Goal: Transaction & Acquisition: Book appointment/travel/reservation

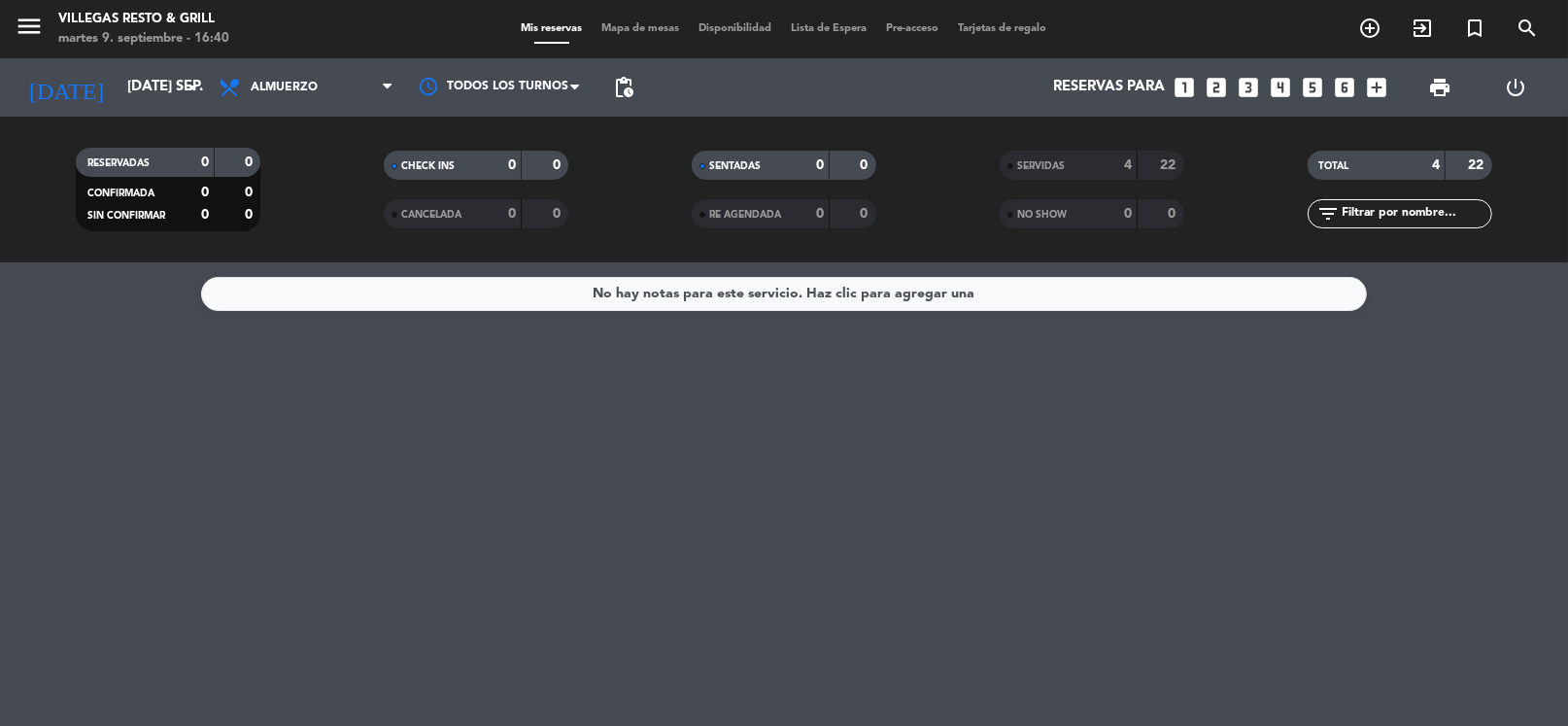
click at [1249, 398] on div "No hay notas para este servicio. Haz clic para agregar una" at bounding box center [784, 494] width 1568 height 464
click at [1253, 379] on div "No hay notas para este servicio. Haz clic para agregar una" at bounding box center [784, 494] width 1568 height 464
click at [118, 91] on input "[DATE] sep." at bounding box center [212, 88] width 190 height 37
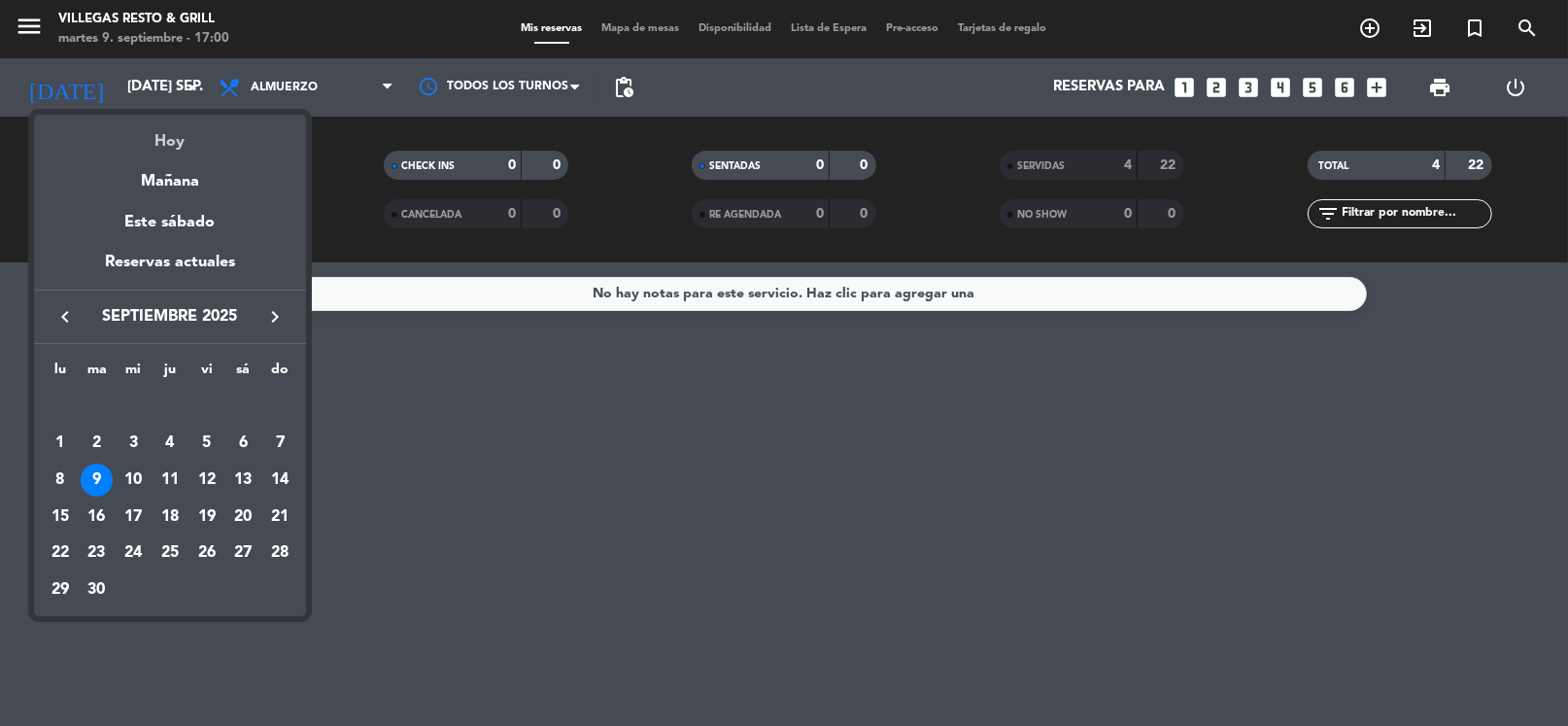
click at [150, 137] on div "Hoy" at bounding box center [170, 134] width 272 height 40
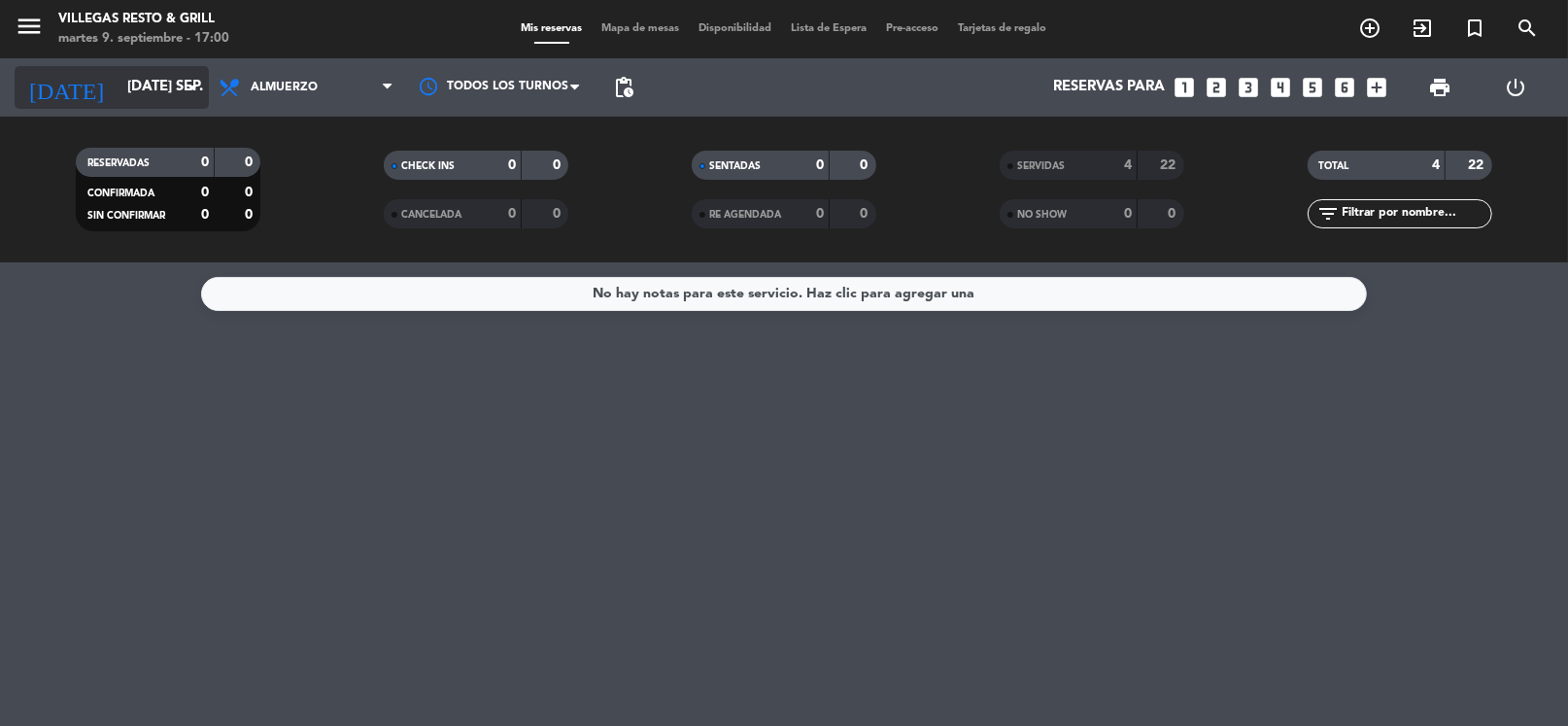
click at [166, 71] on input "[DATE] sep." at bounding box center [212, 88] width 190 height 37
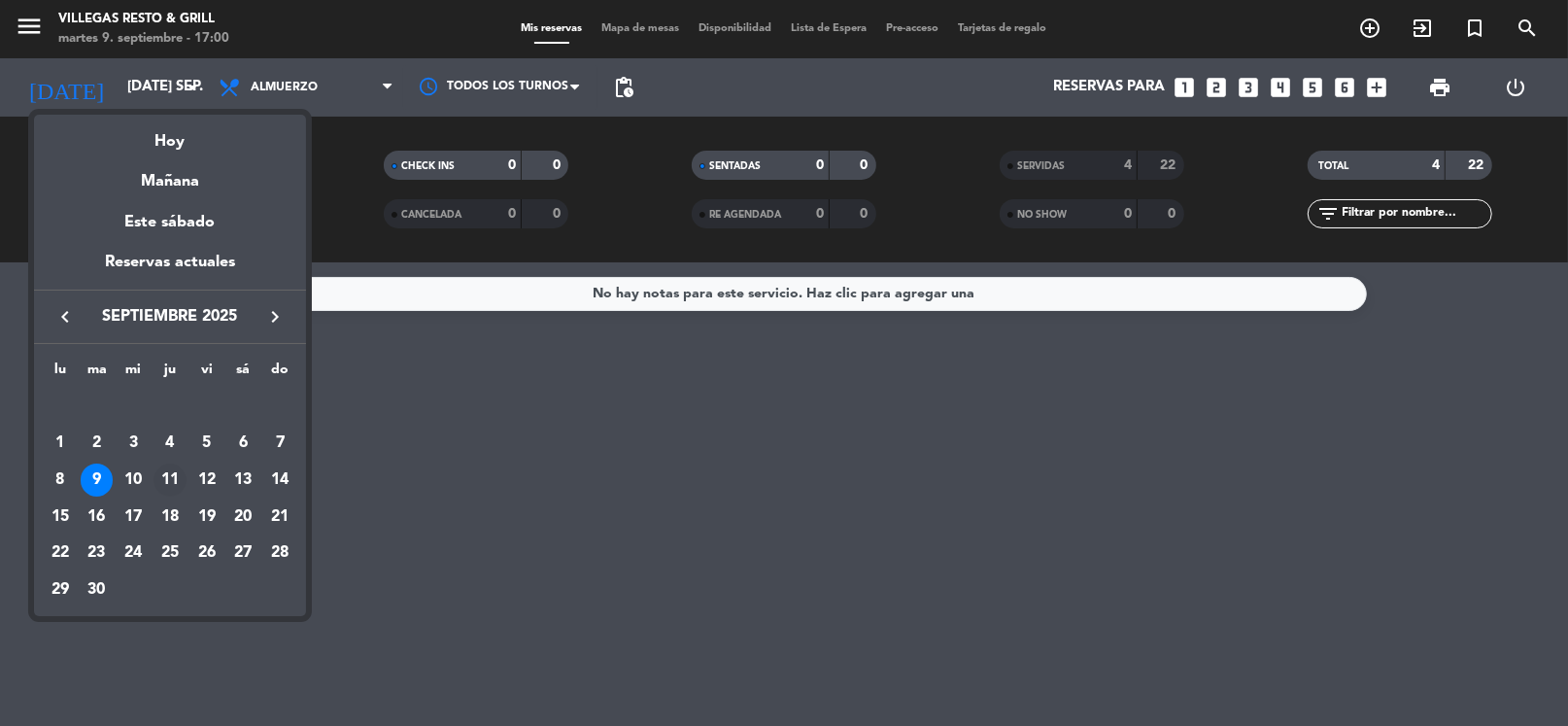
click at [168, 476] on div "11" at bounding box center [170, 481] width 33 height 33
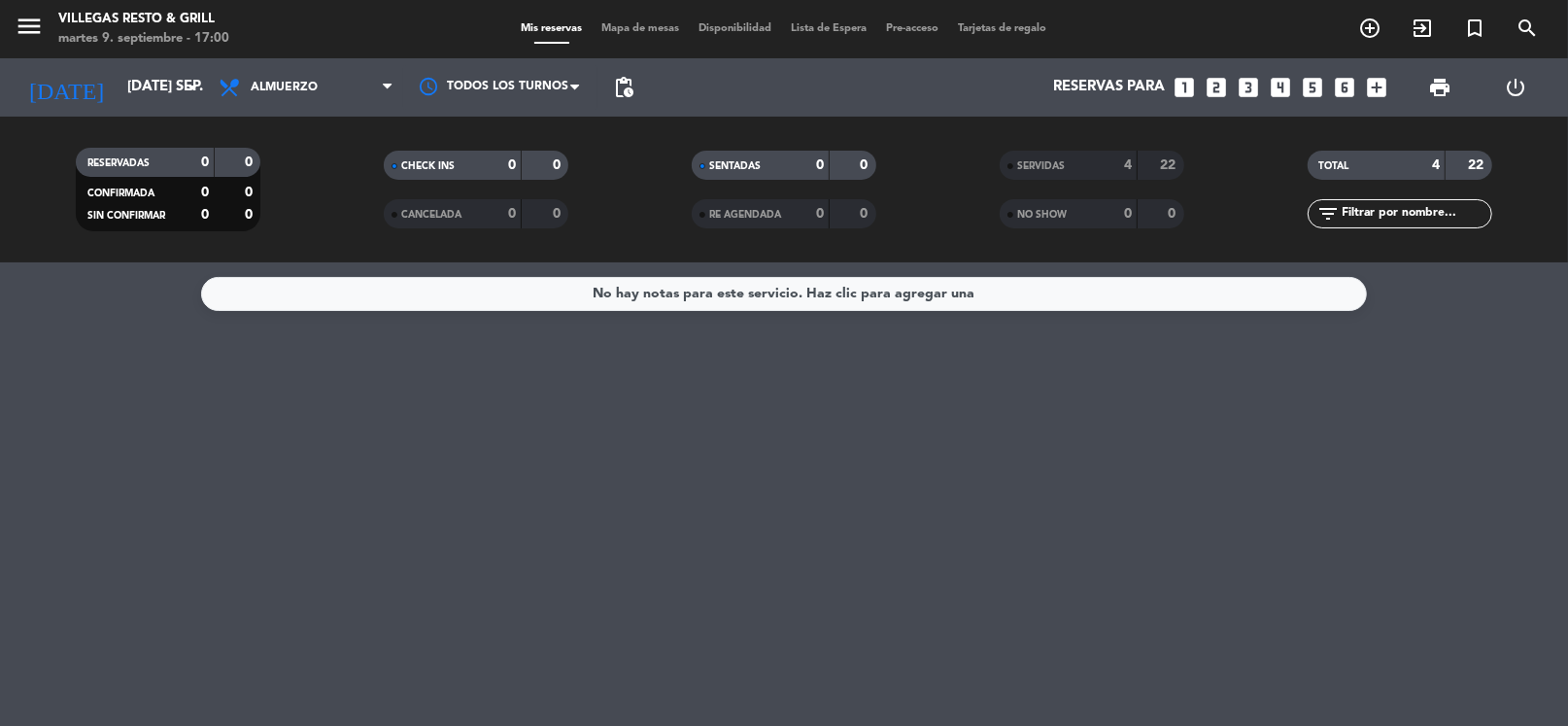
type input "[DEMOGRAPHIC_DATA] [DATE]"
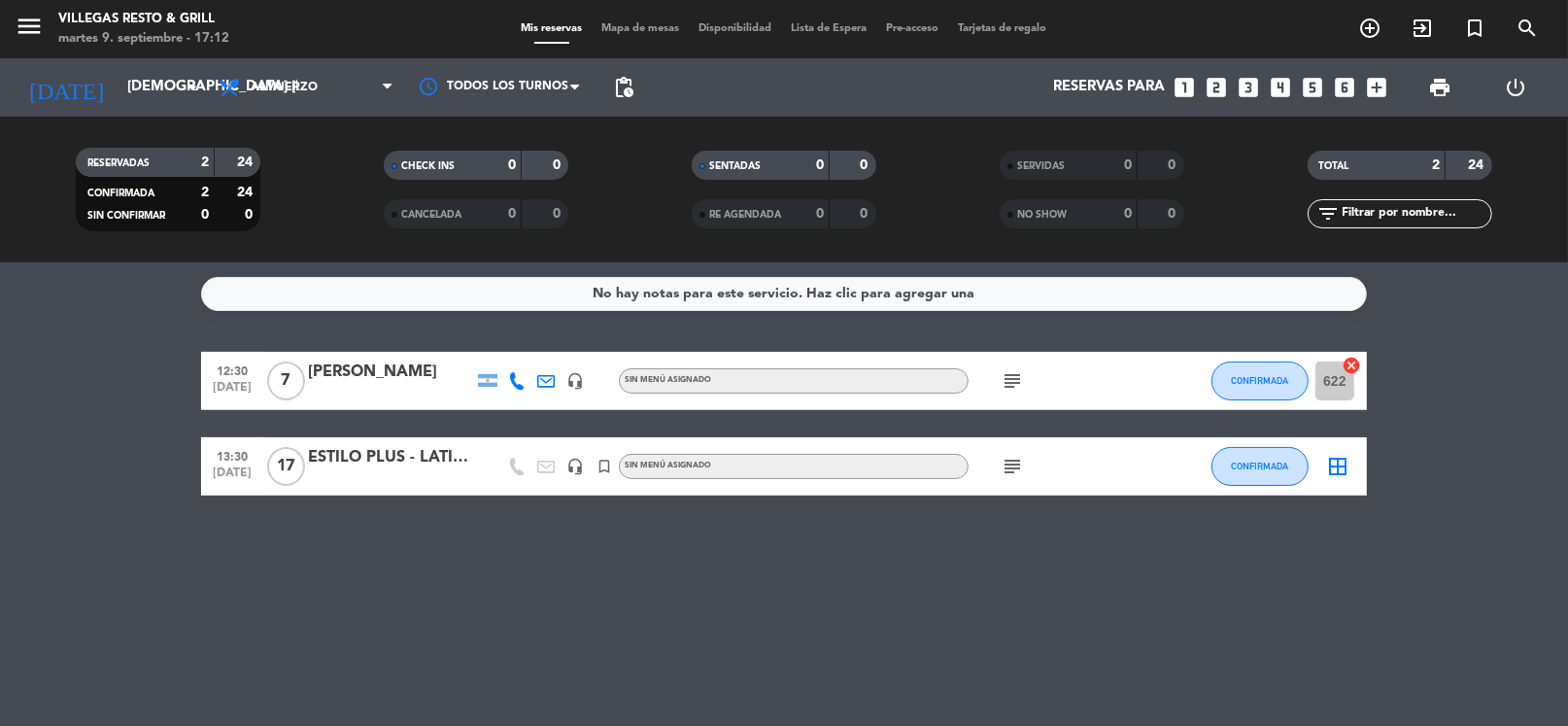
click at [1216, 230] on div "SERVIDAS 0 0 NO SHOW 0 0" at bounding box center [1091, 190] width 308 height 107
click at [1309, 76] on icon "looks_5" at bounding box center [1313, 88] width 25 height 25
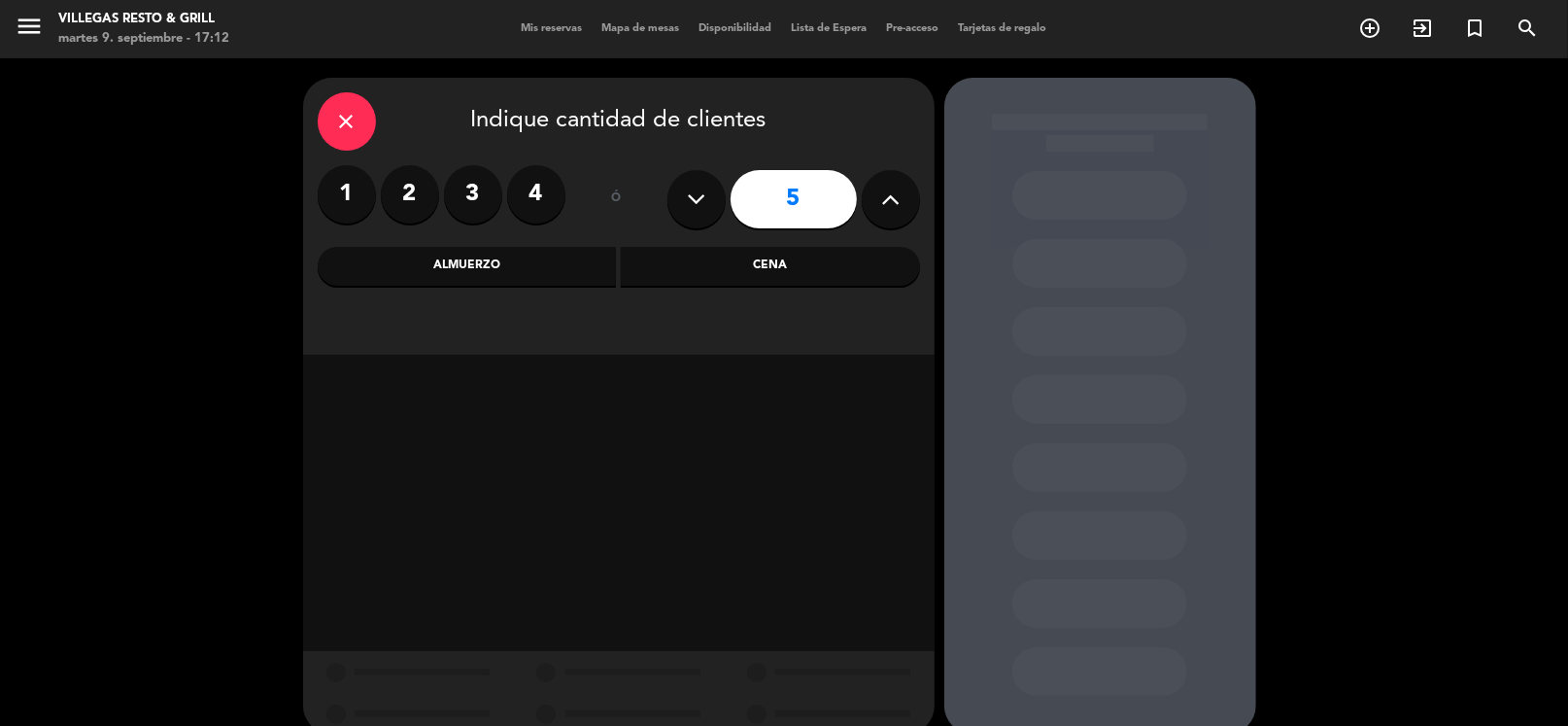
click at [497, 255] on div "Almuerzo" at bounding box center [468, 267] width 300 height 39
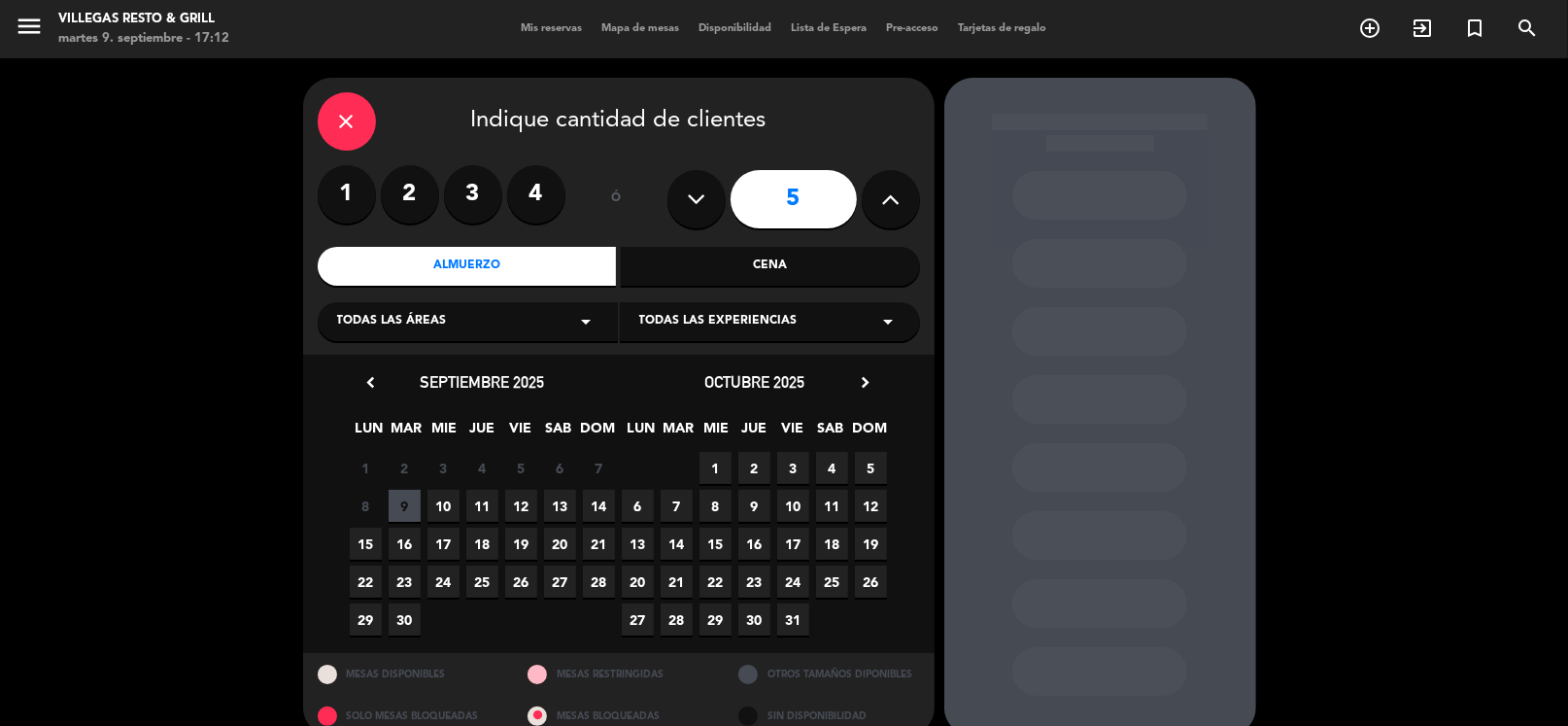
click at [481, 504] on span "11" at bounding box center [482, 506] width 32 height 32
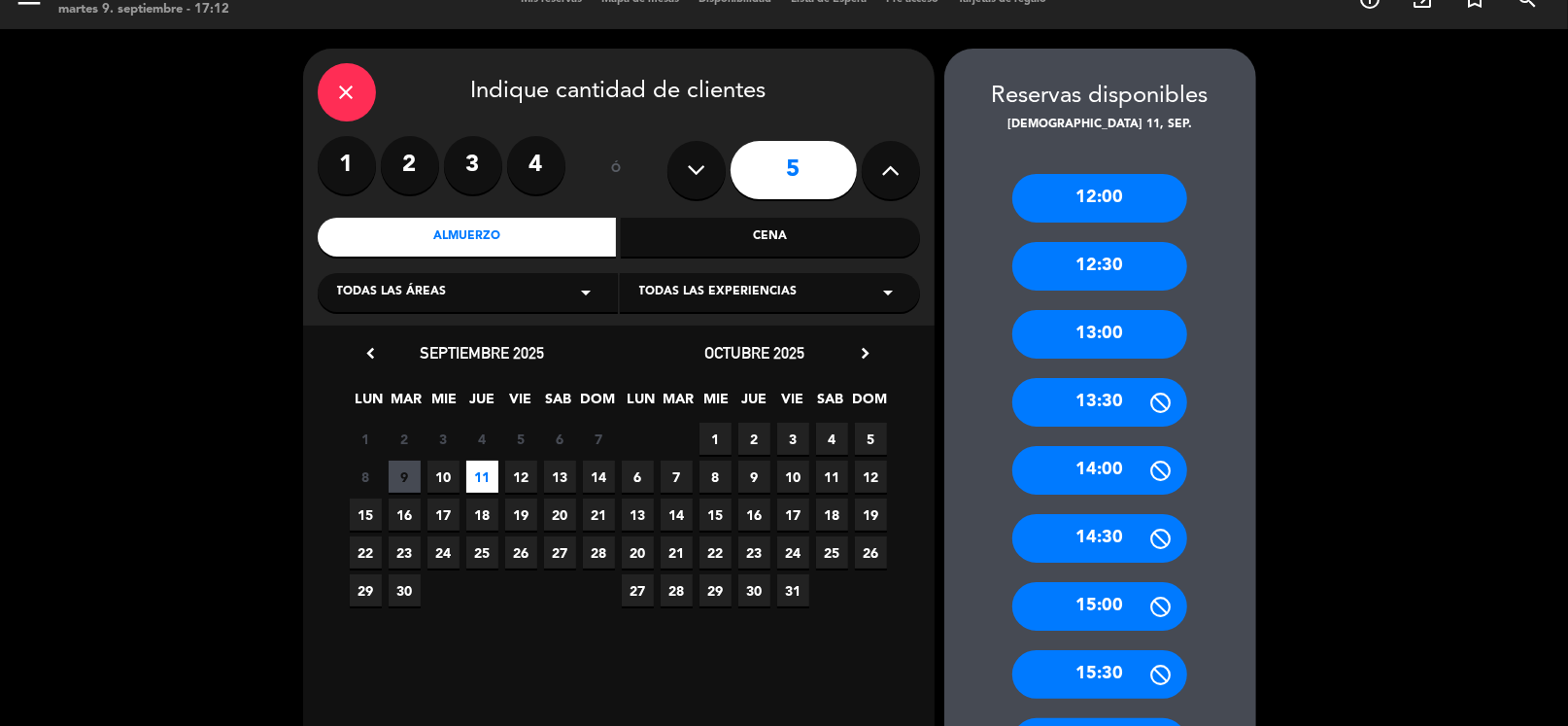
click at [1135, 335] on div "13:00" at bounding box center [1100, 335] width 175 height 49
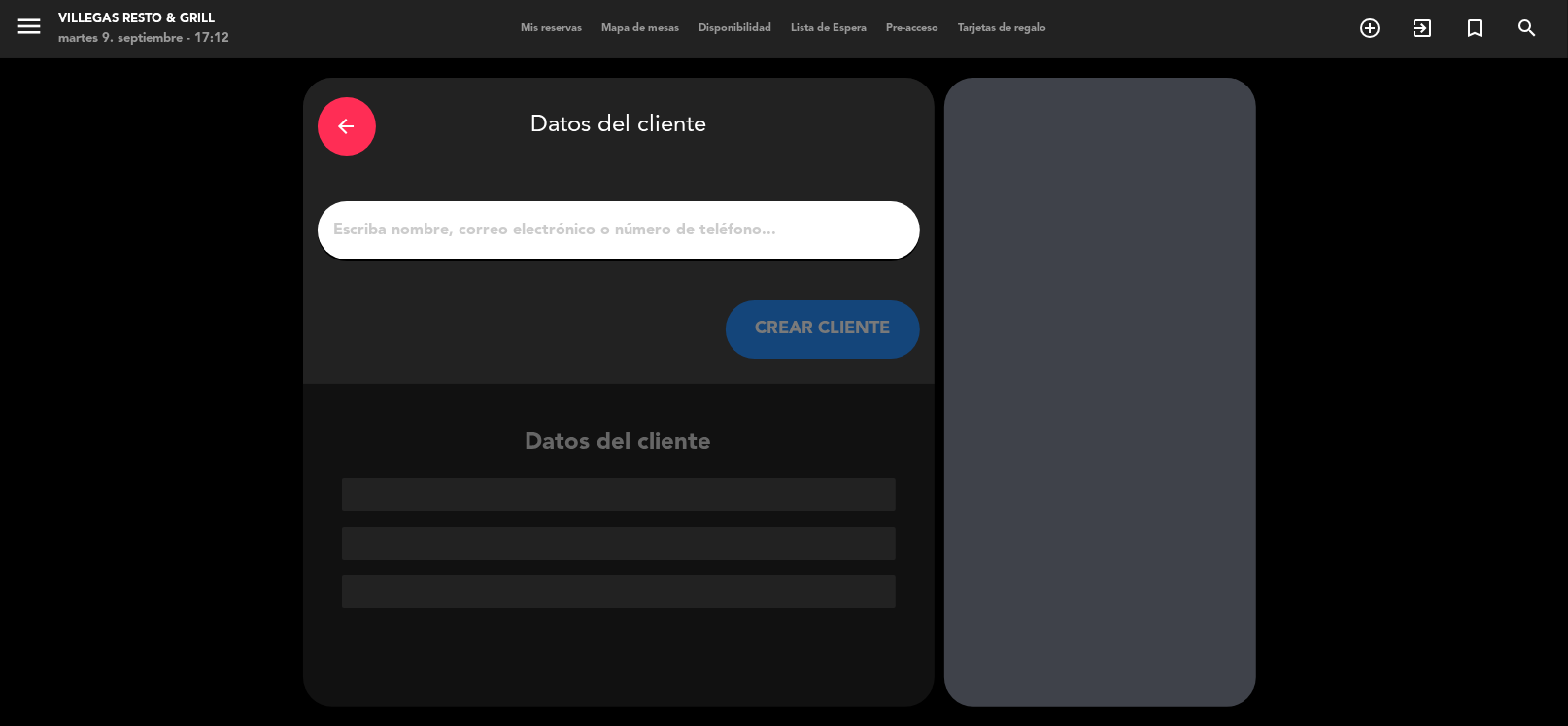
click at [616, 233] on input "1" at bounding box center [619, 231] width 573 height 27
click at [536, 217] on input "1" at bounding box center [619, 231] width 573 height 27
paste input "[PERSON_NAME]"
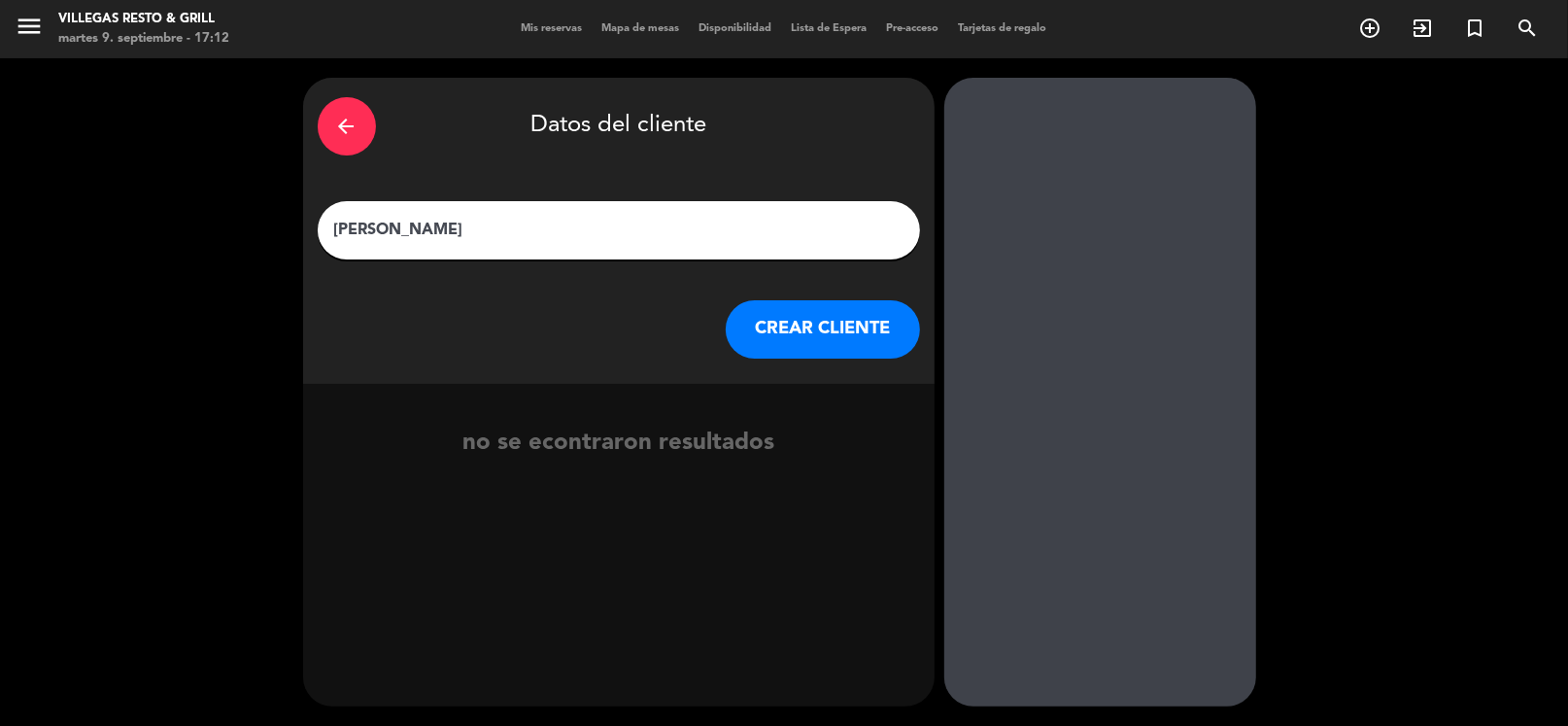
type input "[PERSON_NAME]"
click at [829, 312] on button "CREAR CLIENTE" at bounding box center [823, 330] width 195 height 58
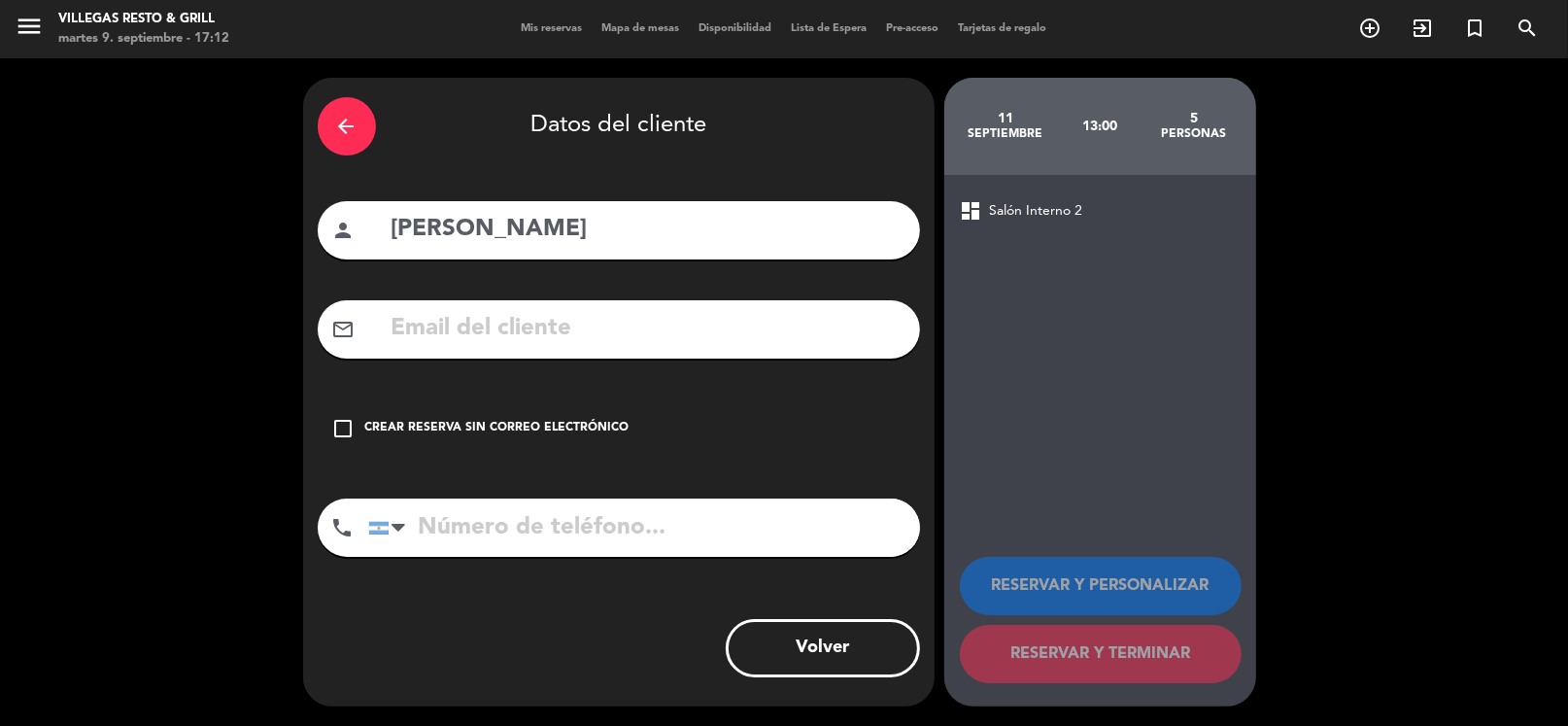
click at [588, 344] on input "text" at bounding box center [648, 329] width 516 height 40
click at [593, 333] on input "text" at bounding box center [648, 329] width 516 height 40
paste input "[EMAIL_ADDRESS][DOMAIN_NAME]"
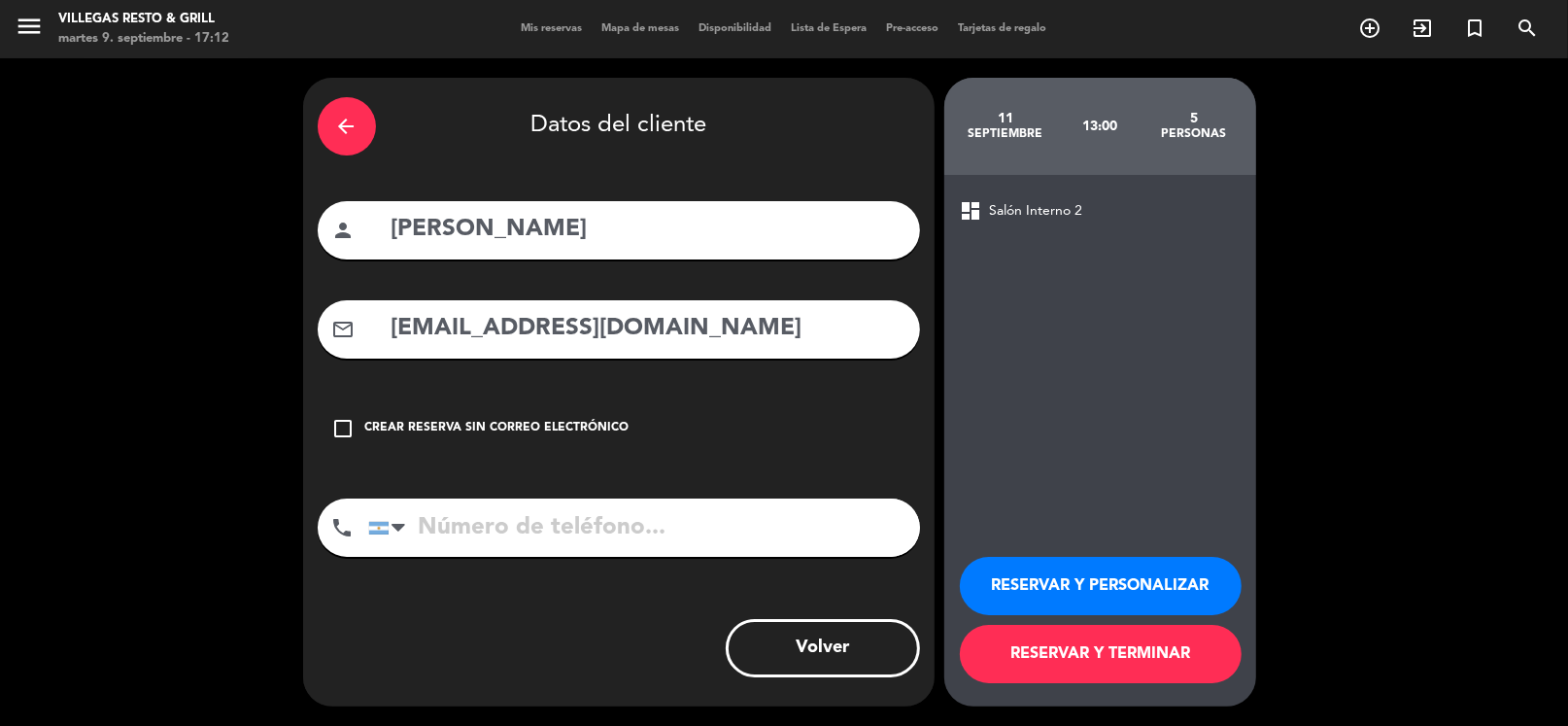
type input "[EMAIL_ADDRESS][DOMAIN_NAME]"
click at [625, 538] on input "tel" at bounding box center [644, 528] width 552 height 58
paste input "[PHONE_NUMBER]"
type input "[PHONE_NUMBER]"
click at [1207, 594] on button "RESERVAR Y PERSONALIZAR" at bounding box center [1101, 586] width 282 height 58
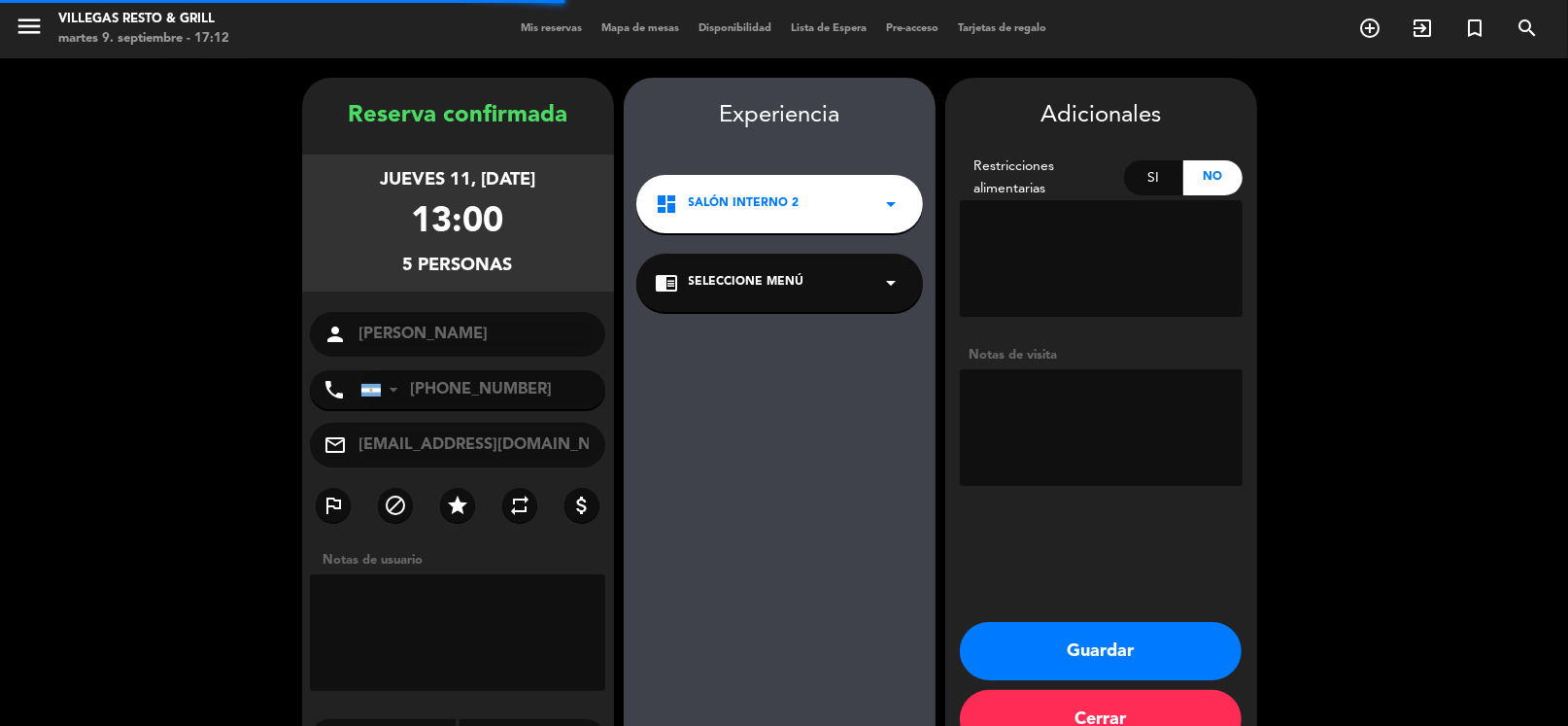
scroll to position [51, 0]
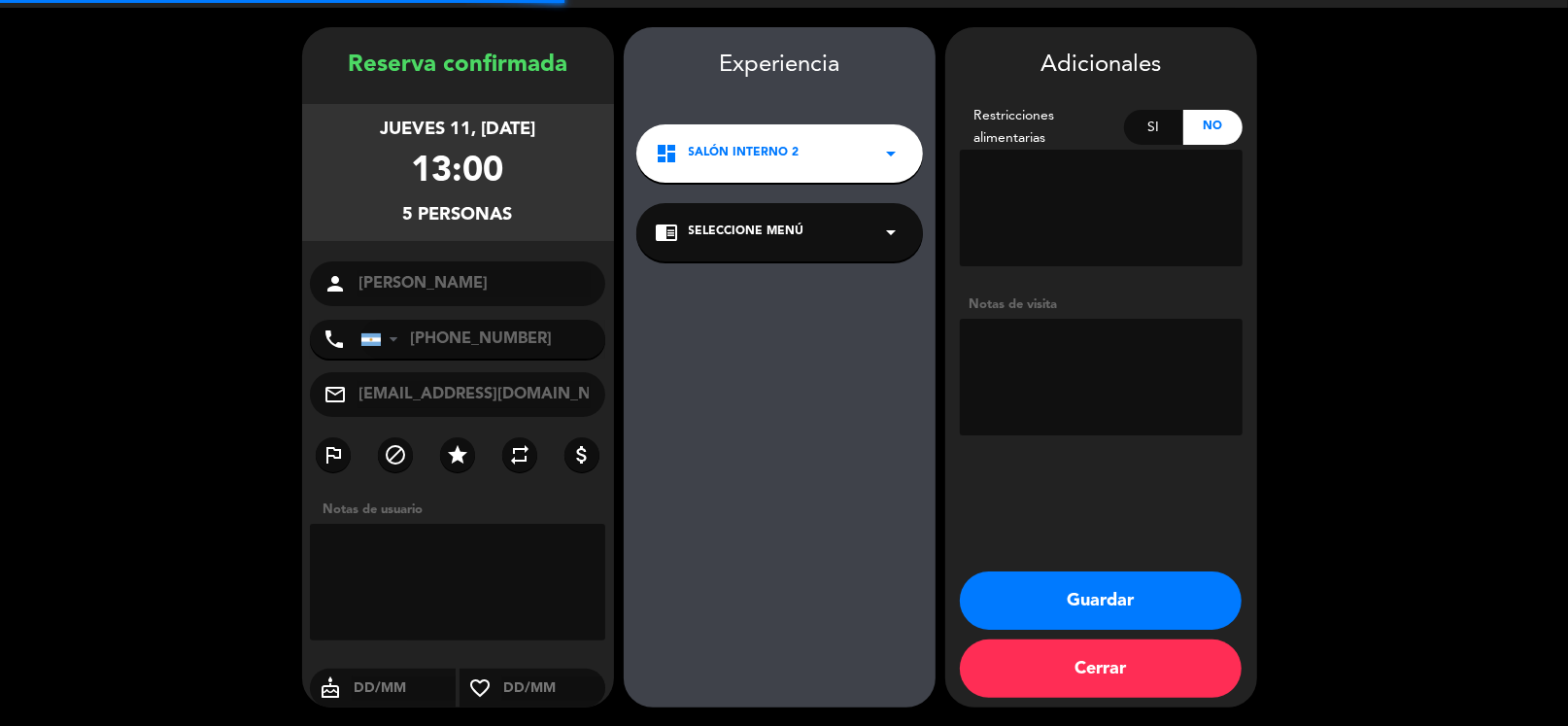
drag, startPoint x: 1184, startPoint y: 285, endPoint x: 1162, endPoint y: 328, distance: 48.3
click at [1183, 286] on div "Adicionales Restricciones alimentarias Si No Notas de visita" at bounding box center [1101, 245] width 312 height 397
click at [1148, 347] on textarea at bounding box center [1101, 378] width 283 height 117
type textarea "[PERSON_NAME]"
click at [1124, 616] on button "Guardar" at bounding box center [1101, 600] width 282 height 58
